Goal: Browse casually: Explore the website without a specific task or goal

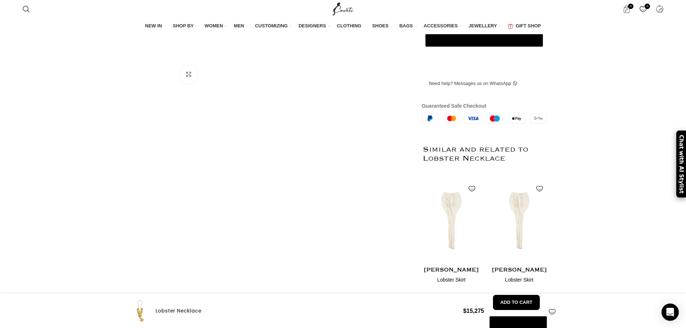
click at [171, 316] on div at bounding box center [149, 321] width 44 height 11
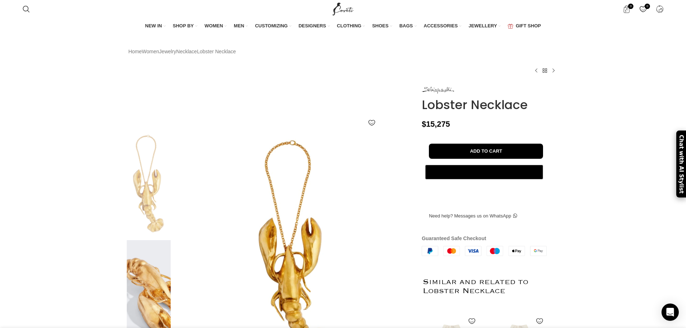
drag, startPoint x: 419, startPoint y: 101, endPoint x: 512, endPoint y: 120, distance: 95.2
copy div "Lobster Necklace"
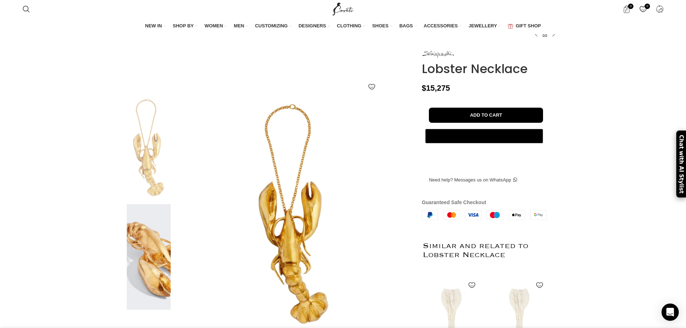
scroll to position [0, 379]
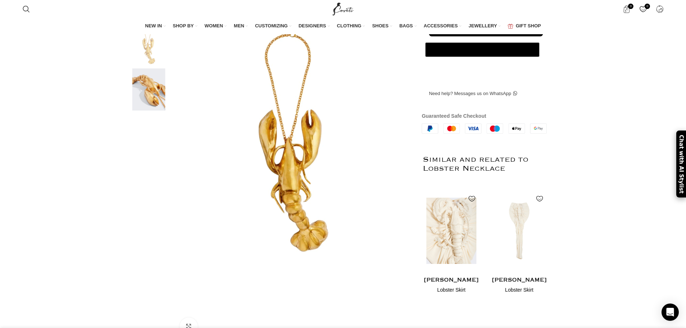
scroll to position [0, 76]
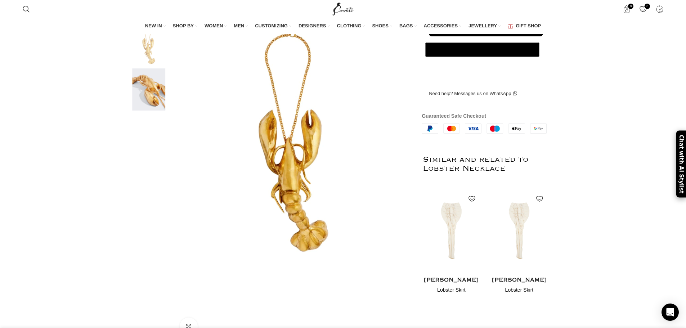
drag, startPoint x: 625, startPoint y: 276, endPoint x: 611, endPoint y: 265, distance: 17.7
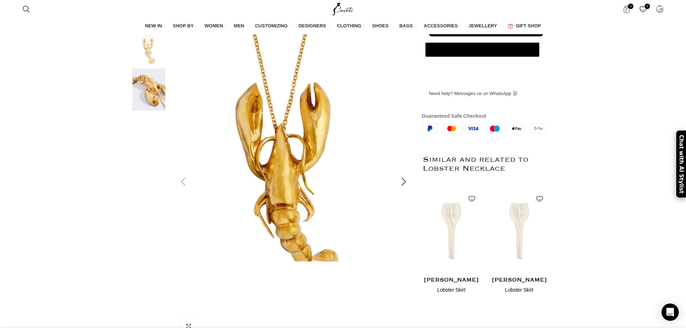
scroll to position [0, 152]
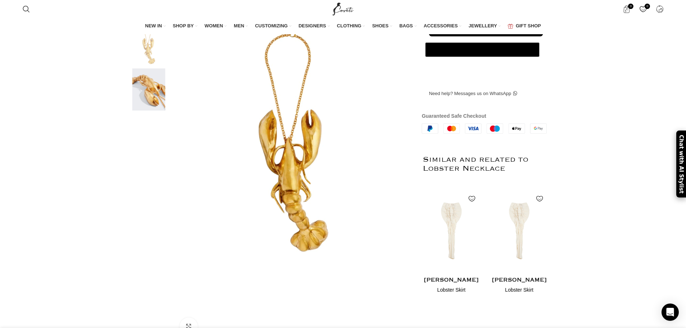
click at [139, 93] on img at bounding box center [149, 89] width 44 height 42
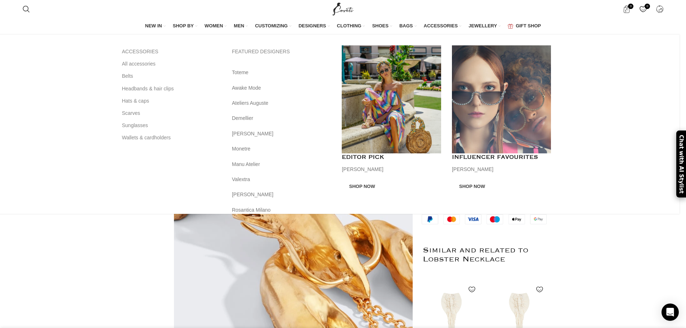
scroll to position [36, 0]
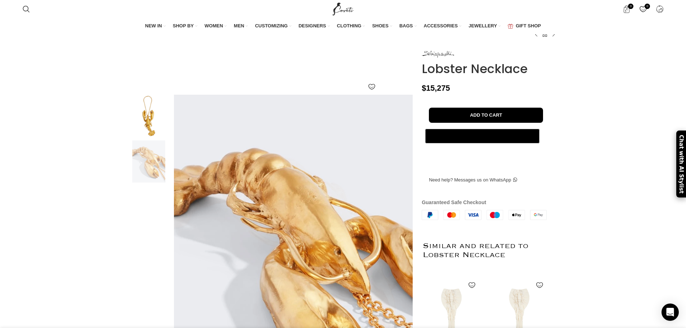
click at [150, 137] on img at bounding box center [149, 116] width 44 height 42
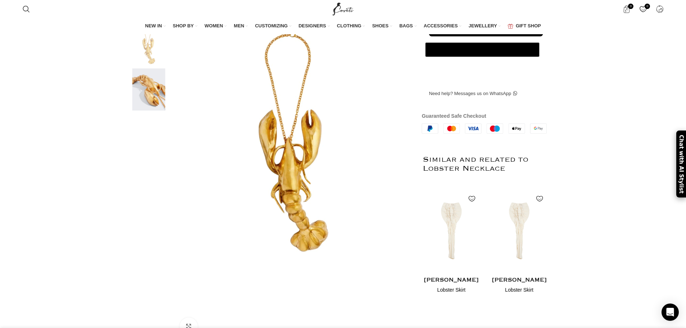
scroll to position [0, 379]
